Goal: Navigation & Orientation: Go to known website

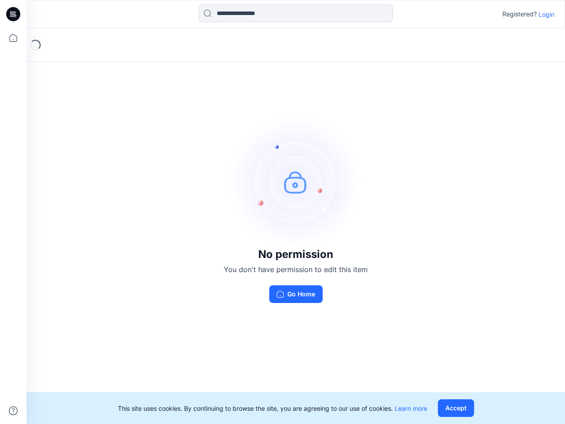
click at [283, 212] on img at bounding box center [296, 182] width 132 height 132
click at [14, 14] on icon at bounding box center [15, 14] width 4 height 0
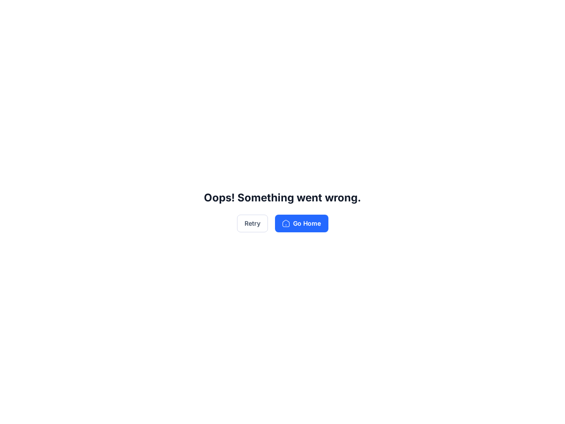
click at [13, 38] on div "Oops! Something went wrong. Retry Go Home" at bounding box center [282, 212] width 565 height 424
click at [13, 411] on div "Oops! Something went wrong. Retry Go Home" at bounding box center [282, 212] width 565 height 424
click at [296, 13] on div "Oops! Something went wrong. Retry Go Home" at bounding box center [282, 212] width 565 height 424
click at [547, 14] on div "Oops! Something went wrong. Retry Go Home" at bounding box center [282, 212] width 565 height 424
click at [458, 408] on div "Oops! Something went wrong. Retry Go Home" at bounding box center [282, 212] width 565 height 424
